Goal: Task Accomplishment & Management: Complete application form

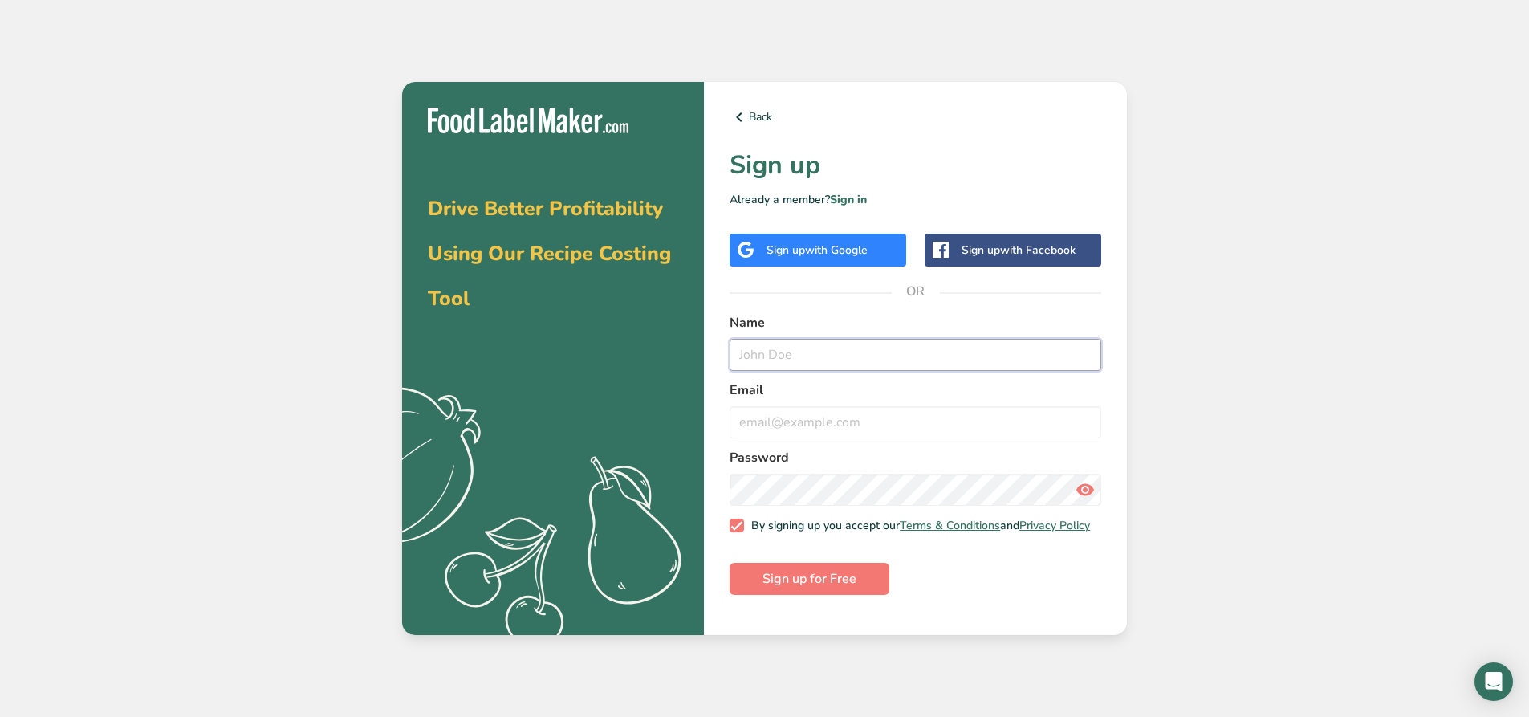
click at [840, 354] on input "text" at bounding box center [916, 355] width 372 height 32
type input "[PERSON_NAME]"
click at [866, 417] on input "email" at bounding box center [916, 422] width 372 height 32
type input "T"
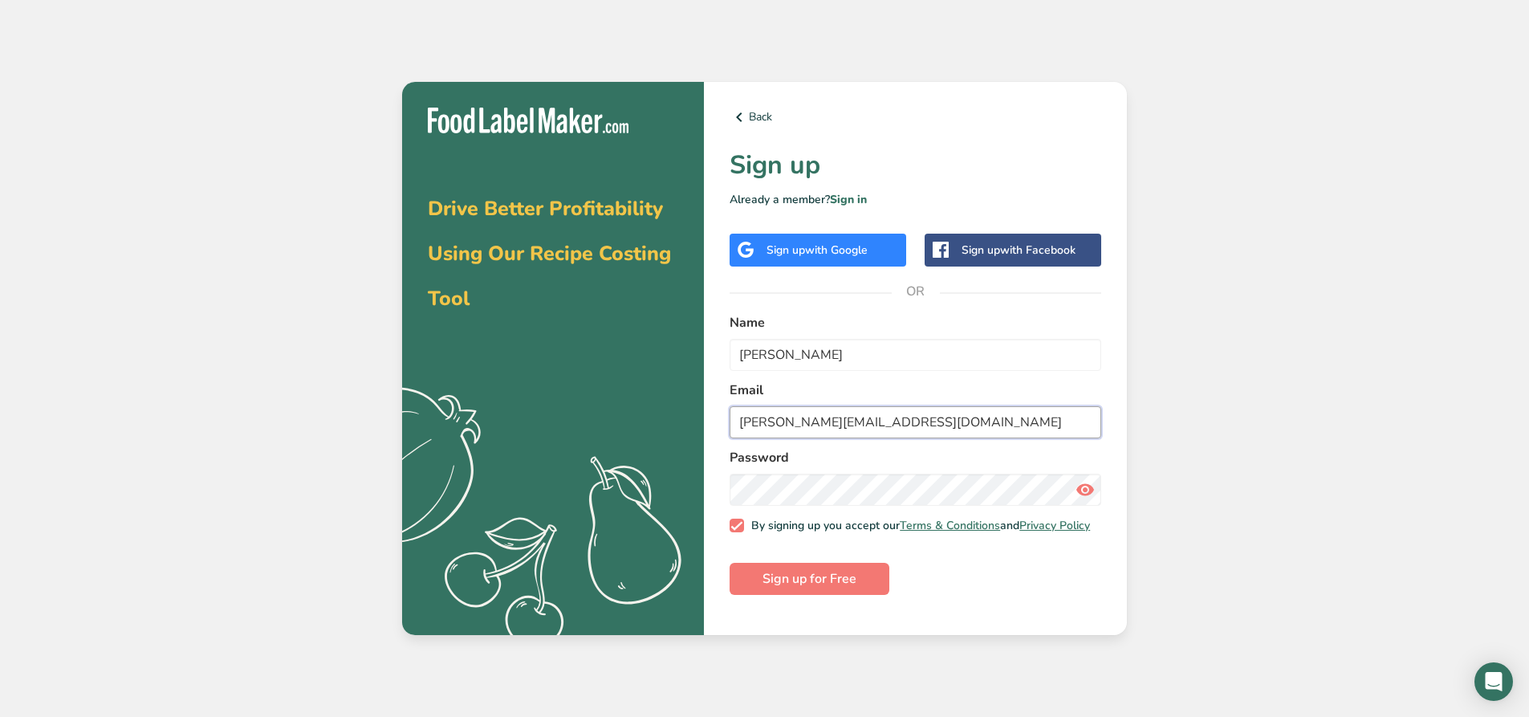
type input "[PERSON_NAME][EMAIL_ADDRESS][DOMAIN_NAME]"
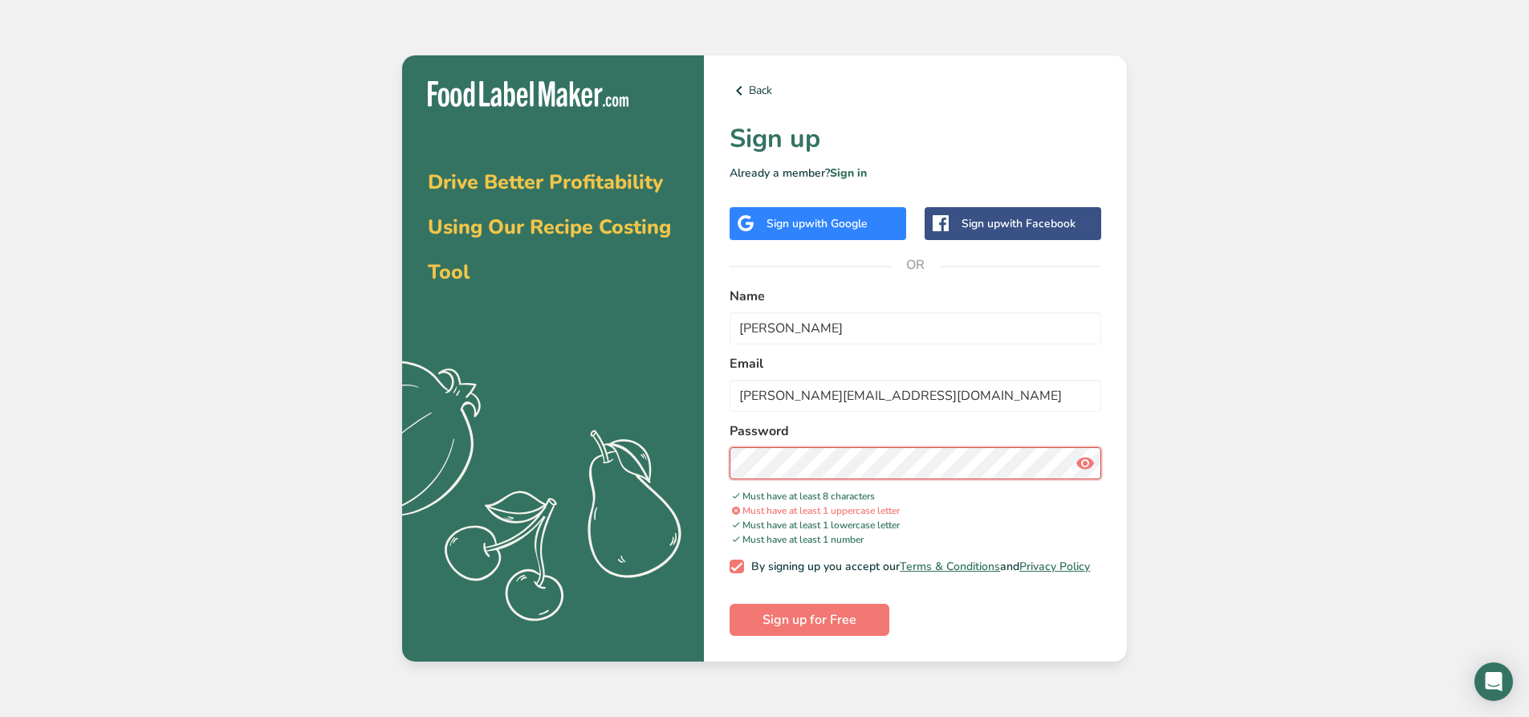
click at [699, 503] on section "Drive Better Profitability Using Our Recipe Costing Tool .a{fill:#f5f3ed;} Back…" at bounding box center [764, 358] width 725 height 607
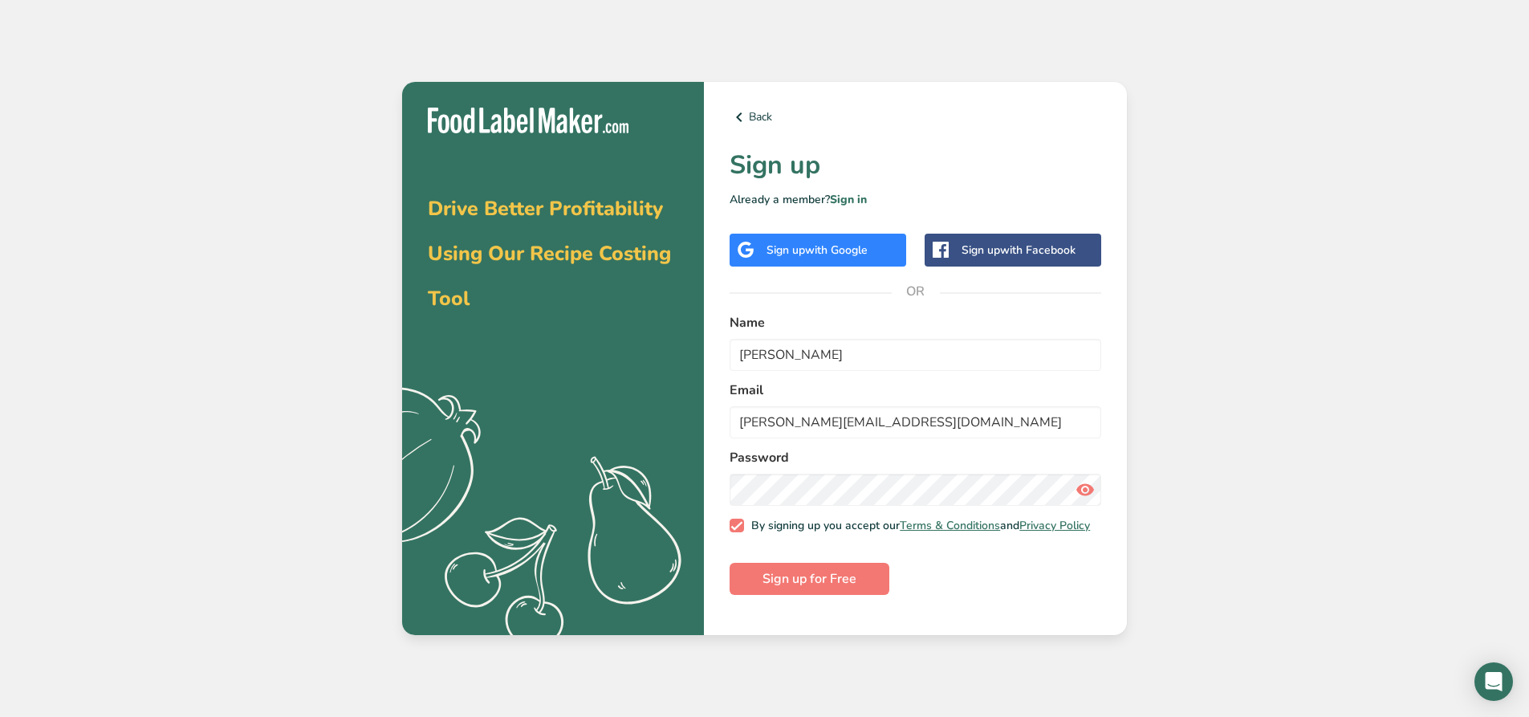
click at [1086, 490] on icon at bounding box center [1085, 489] width 19 height 29
click at [828, 587] on span "Sign up for Free" at bounding box center [810, 578] width 94 height 19
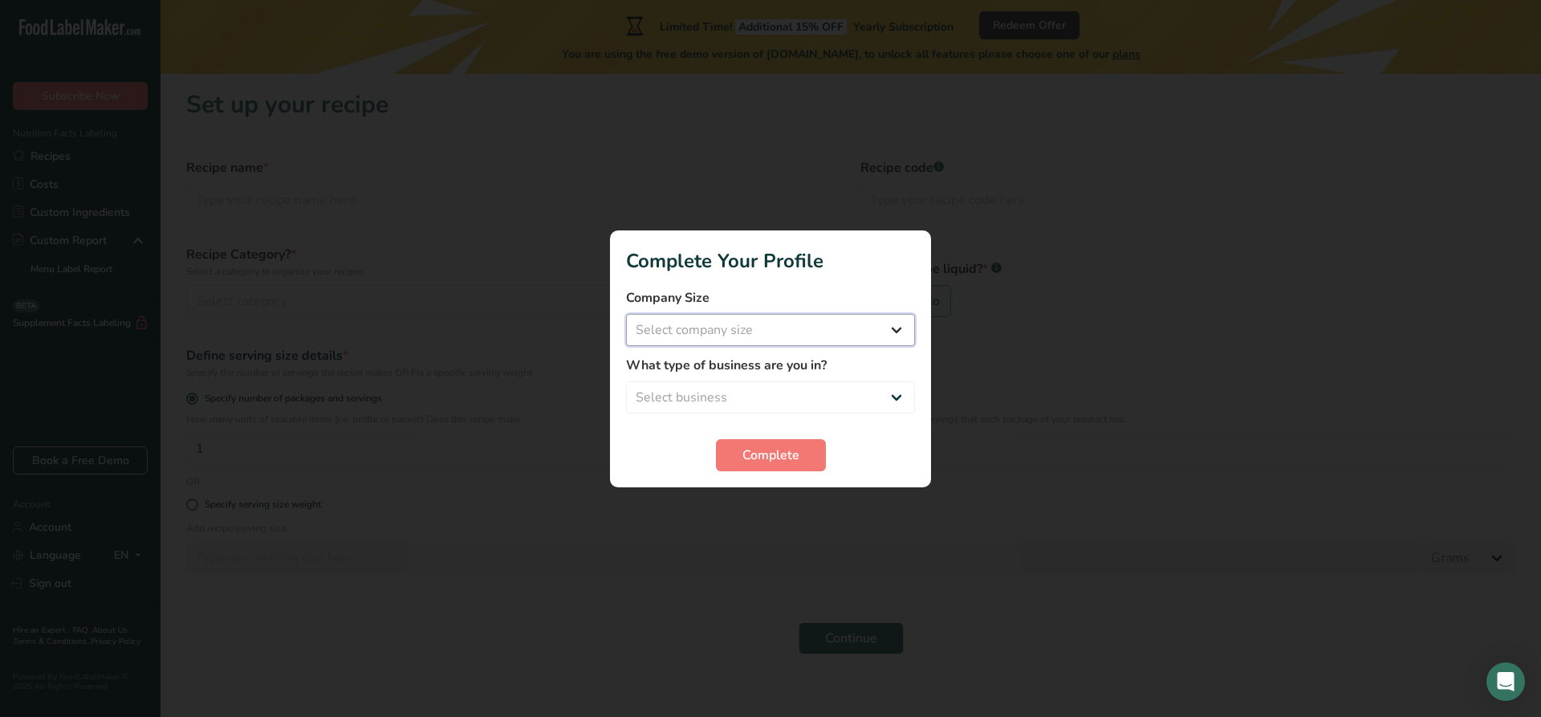
click at [899, 321] on select "Select company size Fewer than 10 Employees 10 to 50 Employees 51 to 500 Employ…" at bounding box center [770, 330] width 289 height 32
select select "3"
click at [626, 314] on select "Select company size Fewer than 10 Employees 10 to 50 Employees 51 to 500 Employ…" at bounding box center [770, 330] width 289 height 32
click at [775, 402] on select "Select business Packaged Food Manufacturer Restaurant & Cafe Bakery Meal Plans …" at bounding box center [770, 397] width 289 height 32
select select "3"
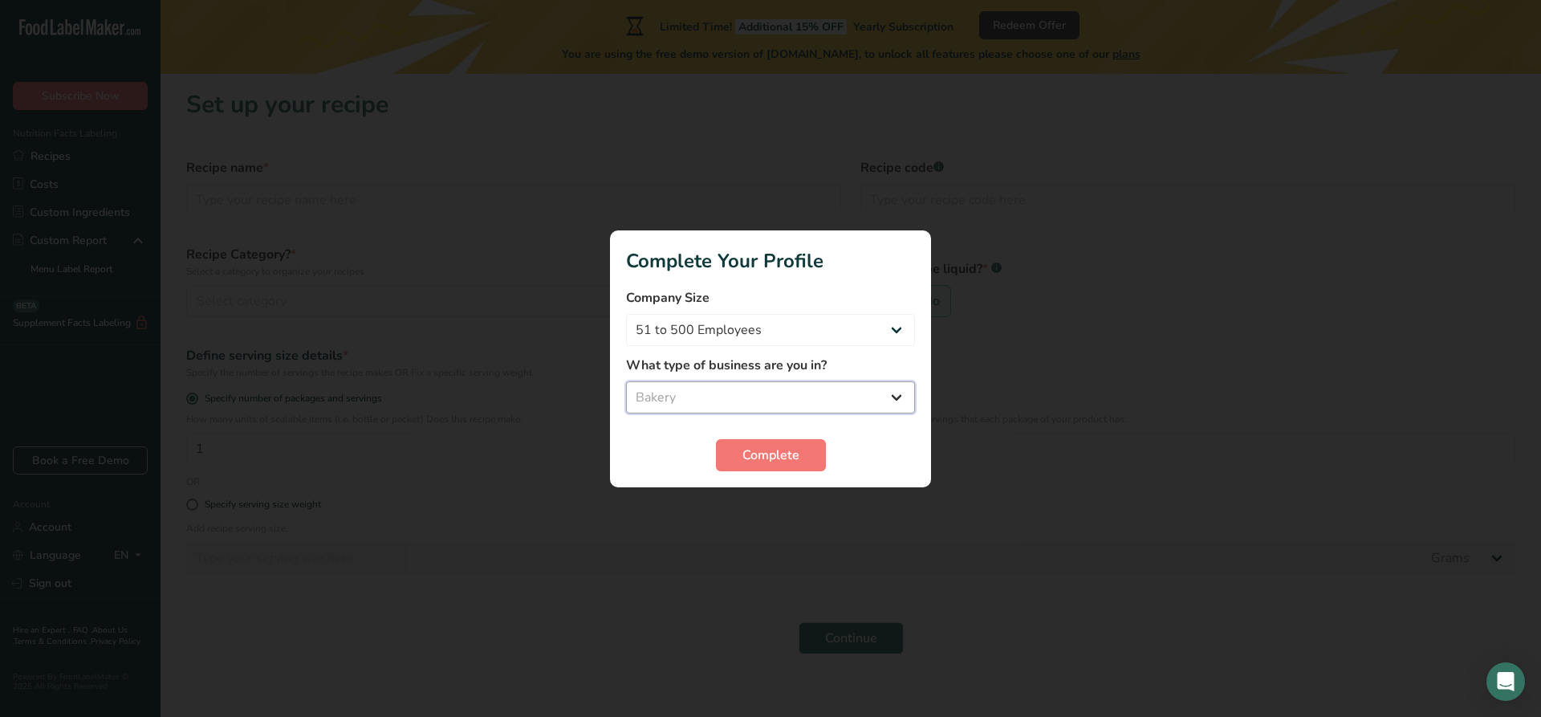
click at [626, 381] on select "Select business Packaged Food Manufacturer Restaurant & Cafe Bakery Meal Plans …" at bounding box center [770, 397] width 289 height 32
click at [759, 453] on span "Complete" at bounding box center [770, 454] width 57 height 19
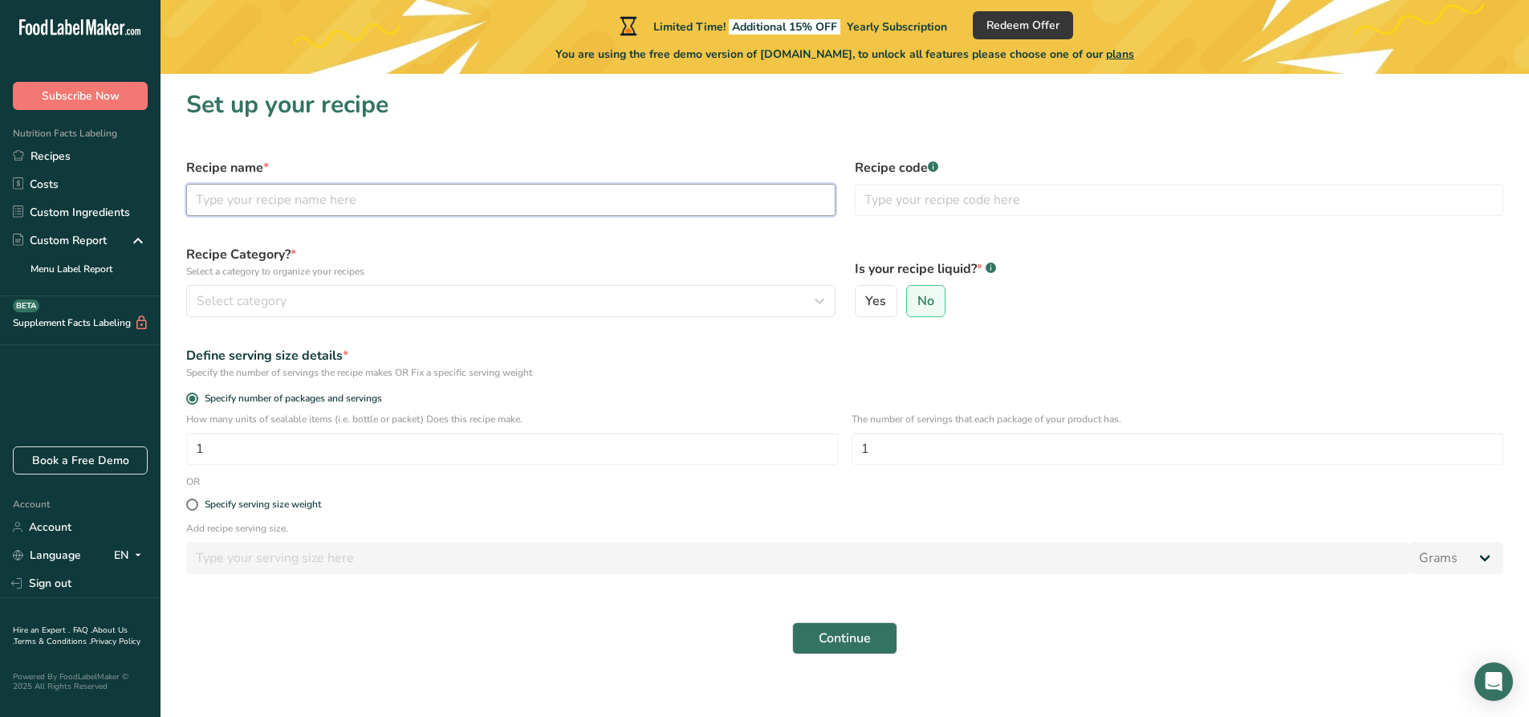
click at [385, 200] on input "text" at bounding box center [510, 200] width 649 height 32
type input "Dusted white Oval"
click at [454, 297] on div "Select category" at bounding box center [506, 300] width 619 height 19
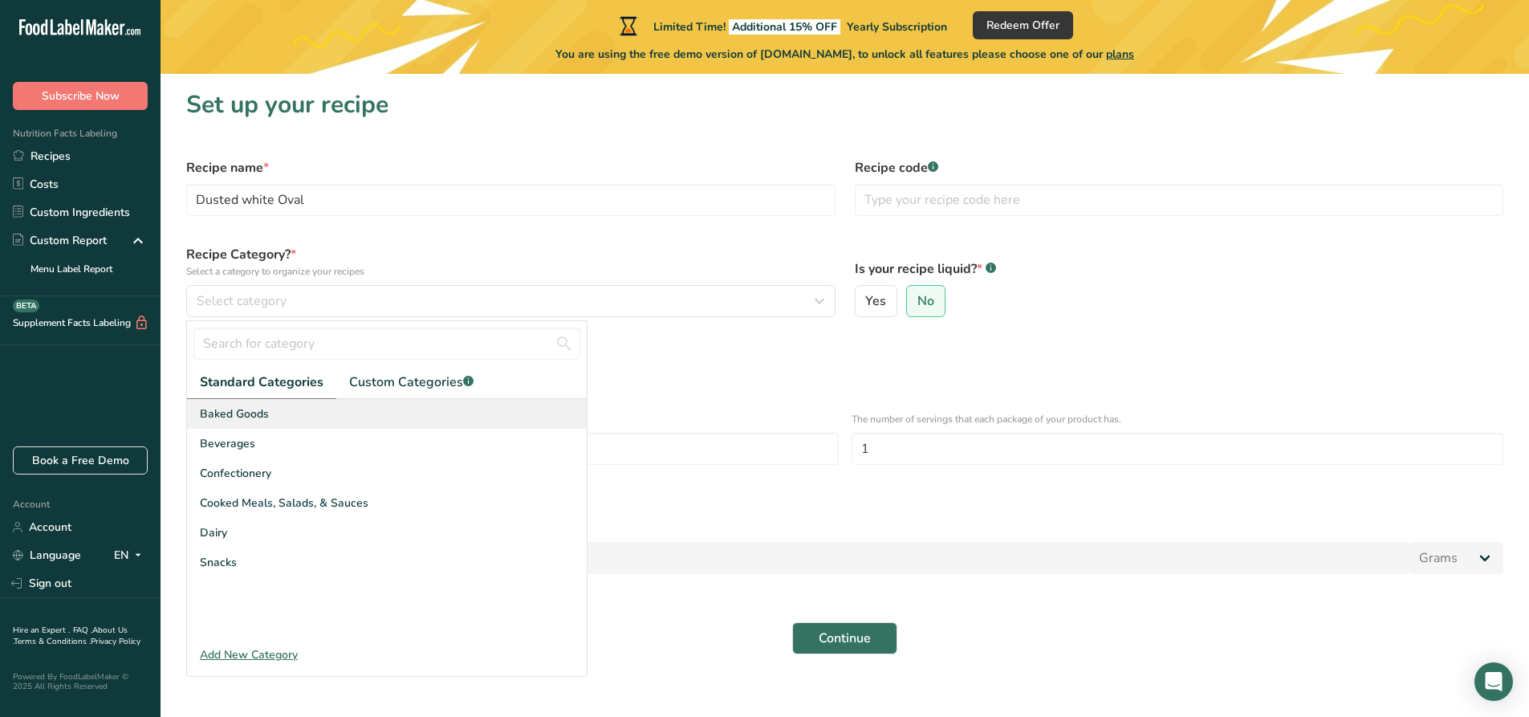
click at [279, 417] on div "Baked Goods" at bounding box center [387, 414] width 400 height 30
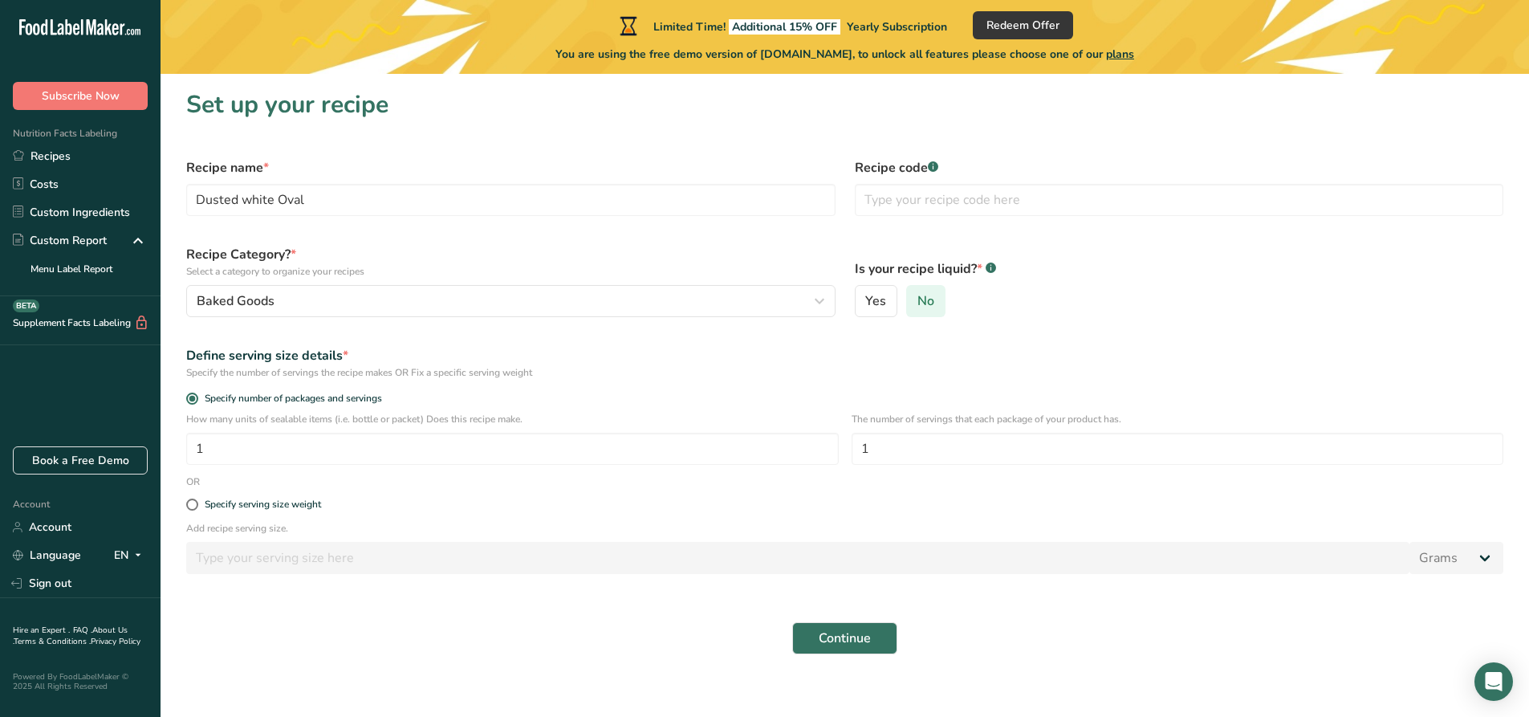
click at [921, 297] on span "No" at bounding box center [925, 301] width 17 height 16
click at [917, 297] on input "No" at bounding box center [912, 301] width 10 height 10
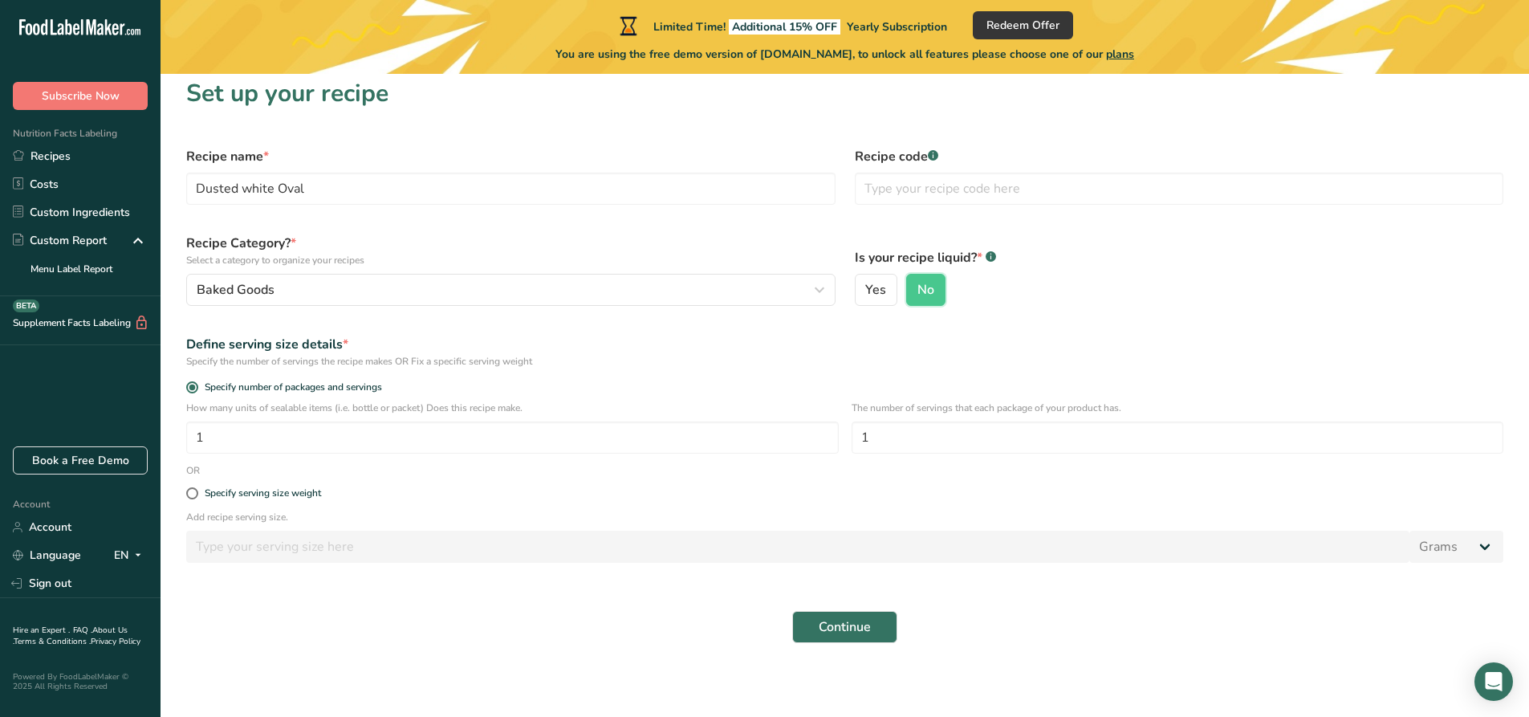
scroll to position [14, 0]
click at [687, 437] on input "1" at bounding box center [512, 434] width 653 height 32
type input "1"
click at [954, 428] on input "1" at bounding box center [1178, 434] width 653 height 32
type input "10"
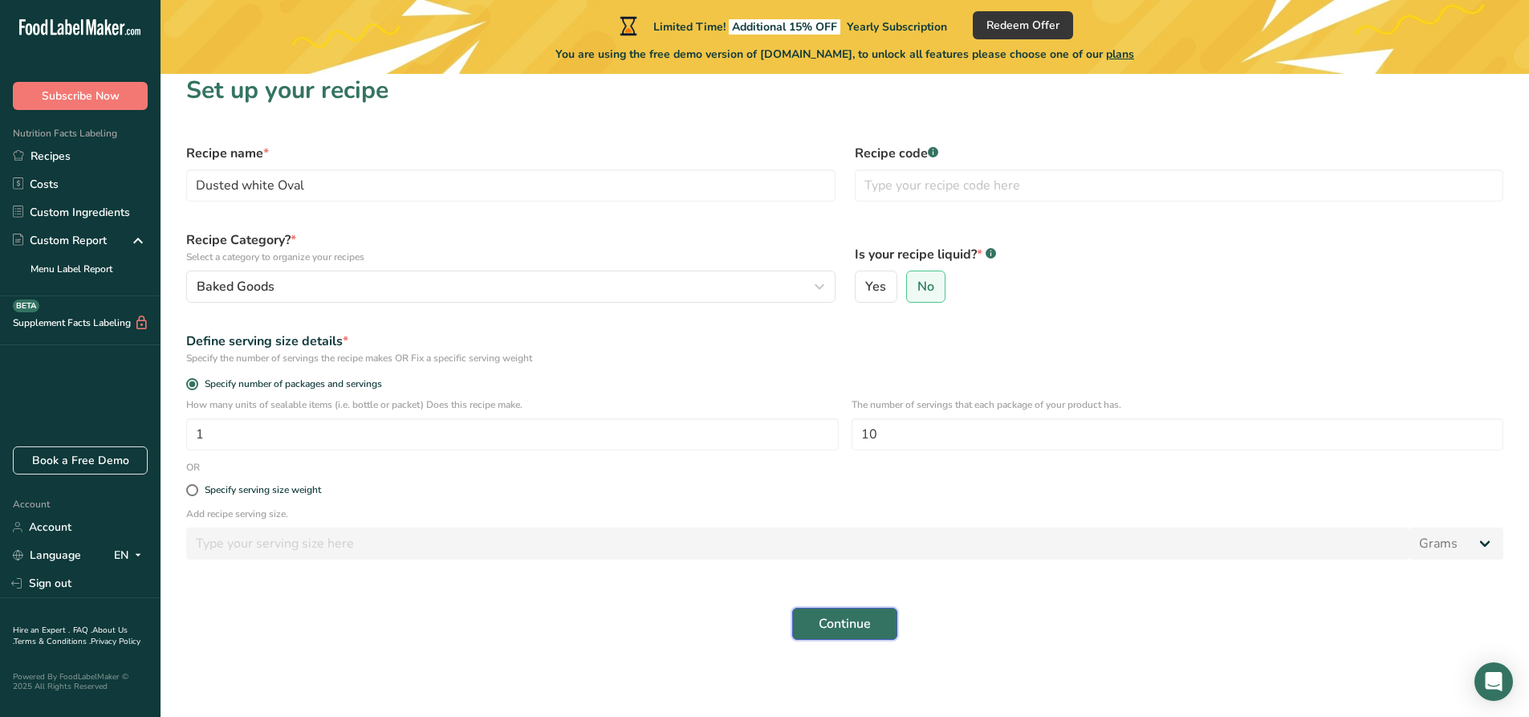
click at [854, 614] on span "Continue" at bounding box center [845, 623] width 52 height 19
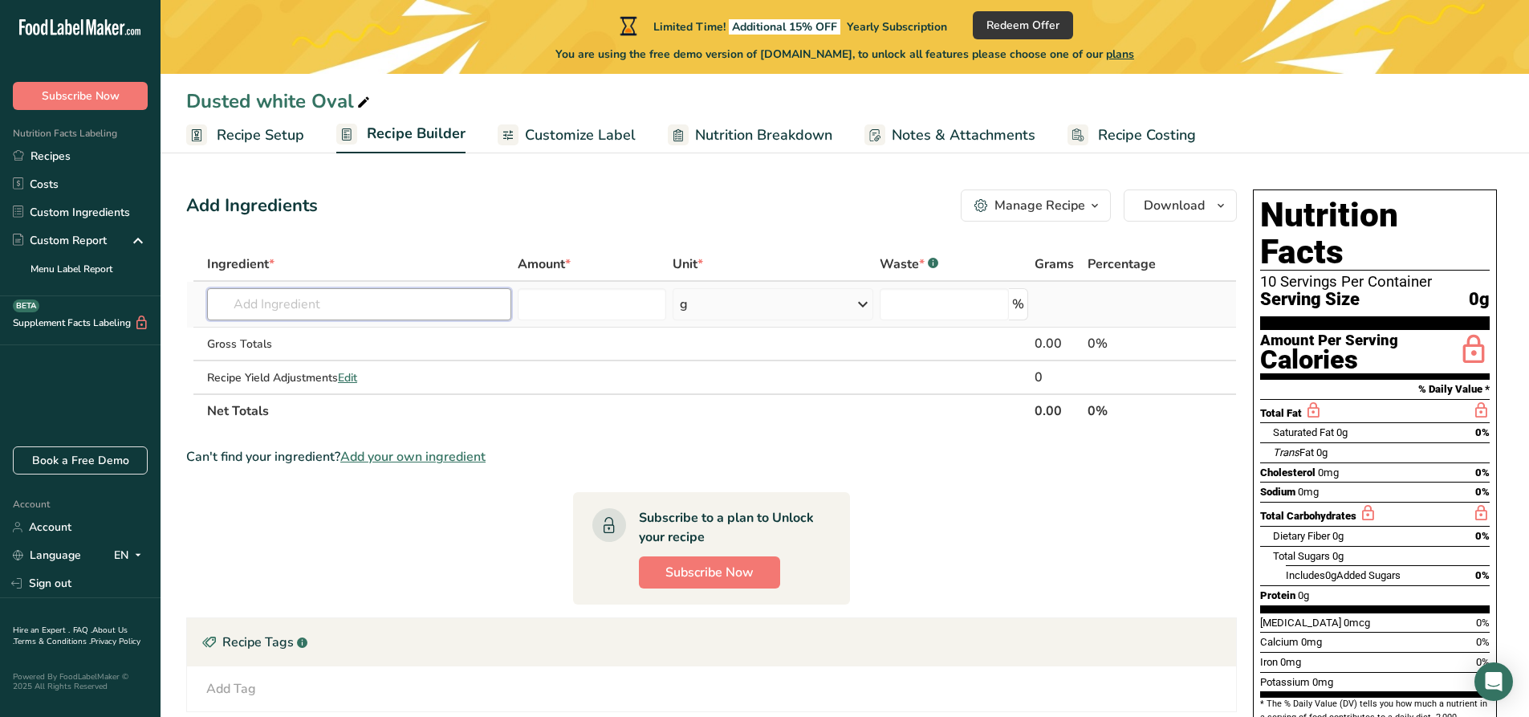
click at [282, 292] on input "text" at bounding box center [359, 304] width 304 height 32
click at [674, 193] on div "Add Ingredients Manage Recipe Delete Recipe Duplicate Recipe Scale Recipe Save …" at bounding box center [711, 205] width 1051 height 32
click at [227, 515] on section "Ingredient * Amount * Unit * Waste * .a-a{fill:#347362;}.b-a{fill:#fff;} Grams …" at bounding box center [711, 601] width 1051 height 709
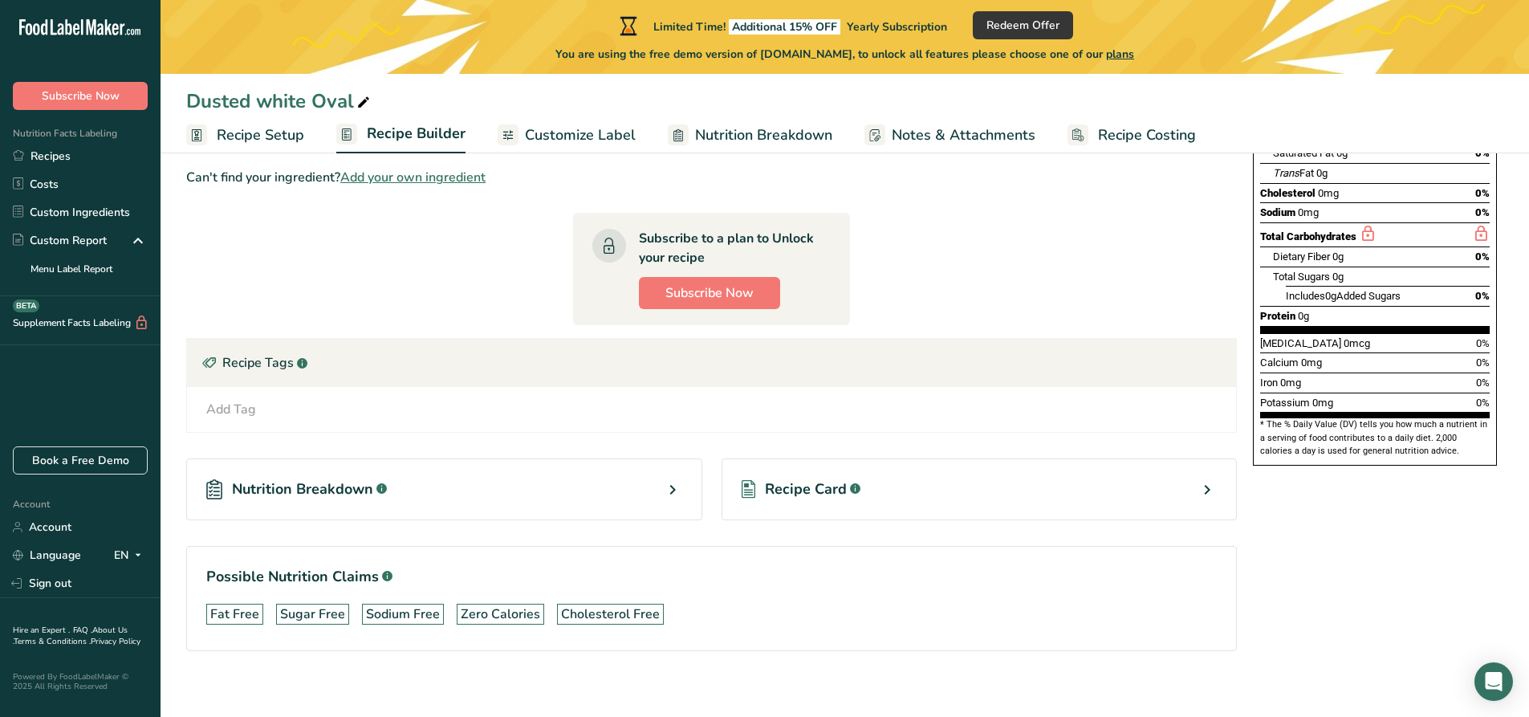
scroll to position [291, 0]
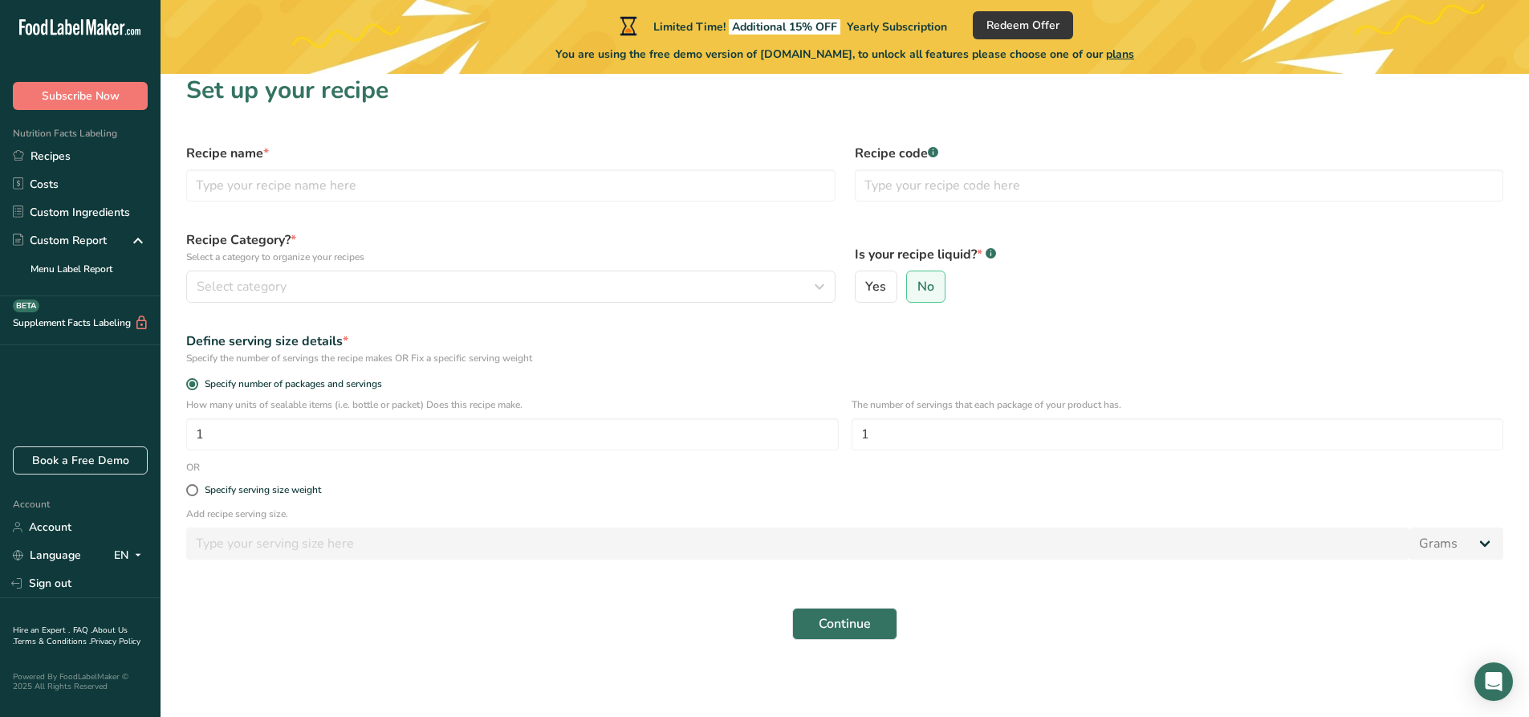
scroll to position [14, 0]
